Goal: Information Seeking & Learning: Learn about a topic

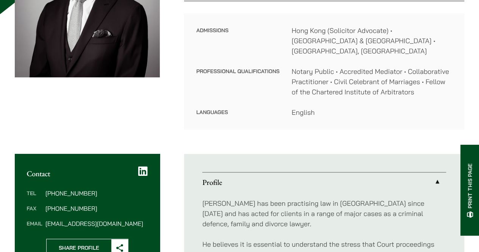
scroll to position [217, 0]
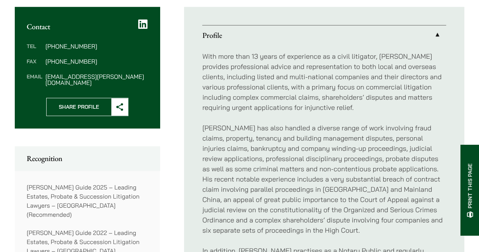
scroll to position [333, 0]
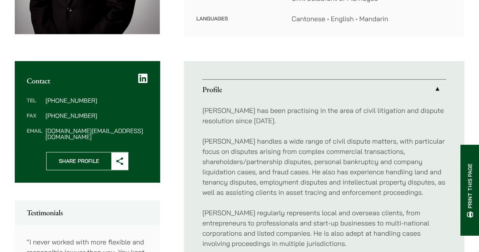
scroll to position [232, 0]
